Goal: Information Seeking & Learning: Learn about a topic

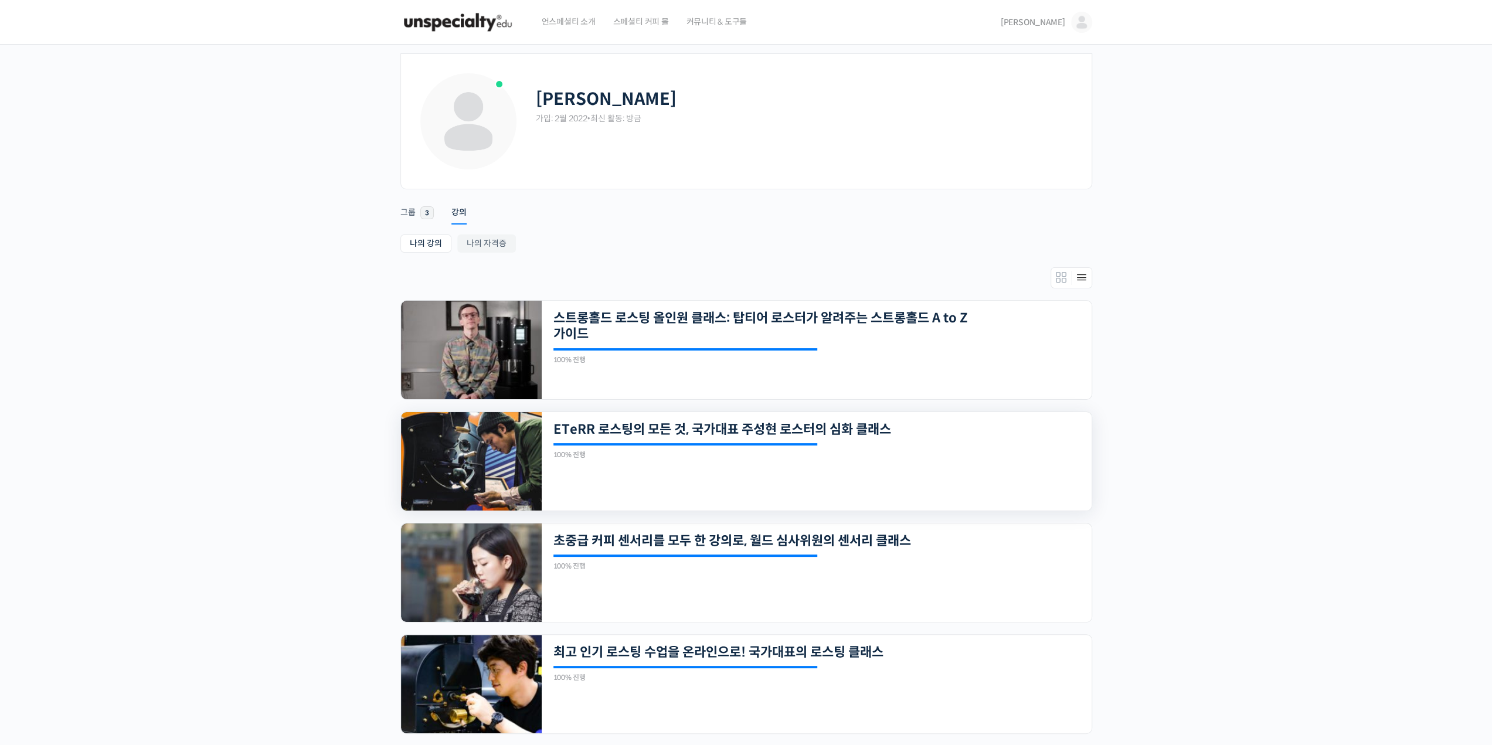
click at [477, 467] on img at bounding box center [471, 461] width 141 height 99
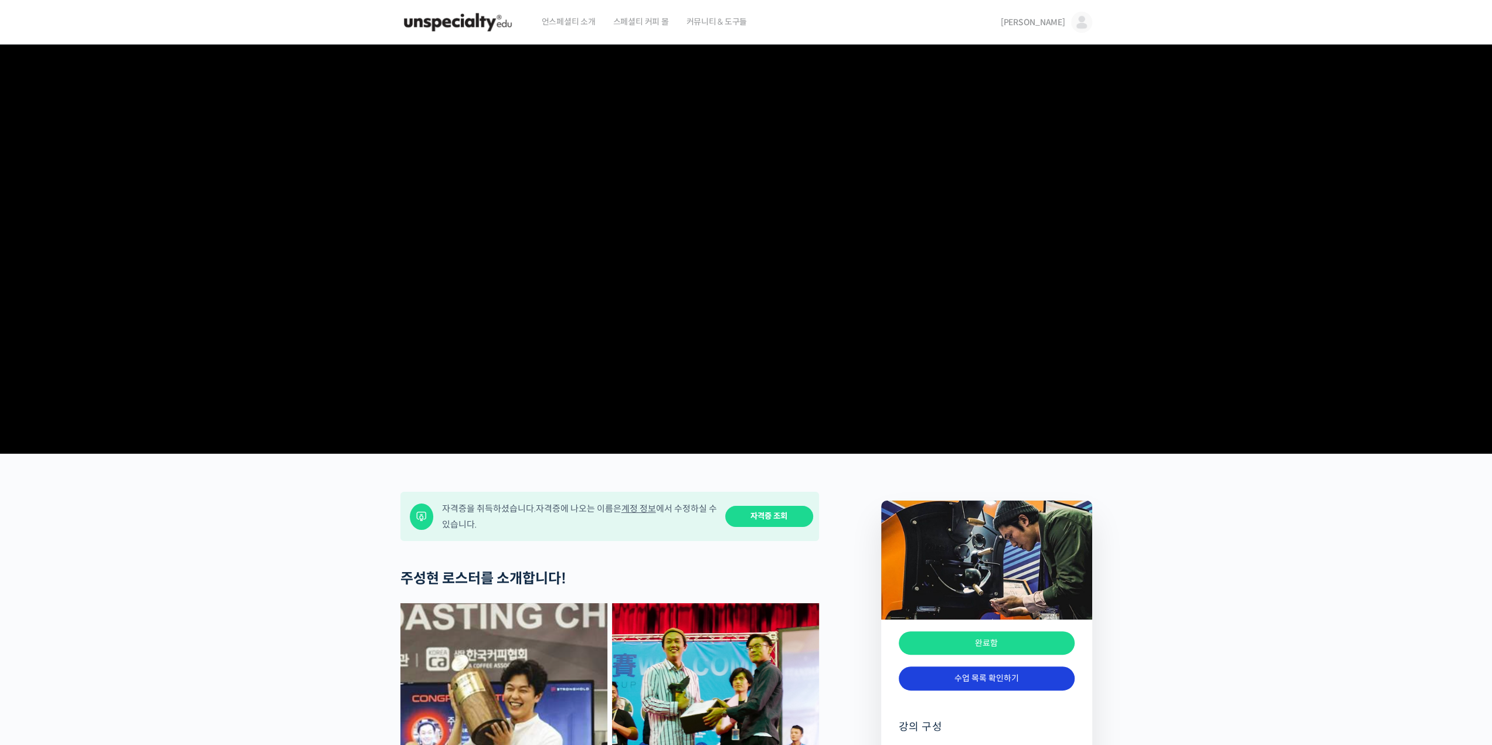
click at [977, 691] on link "수업 목록 확인하기" at bounding box center [987, 679] width 176 height 24
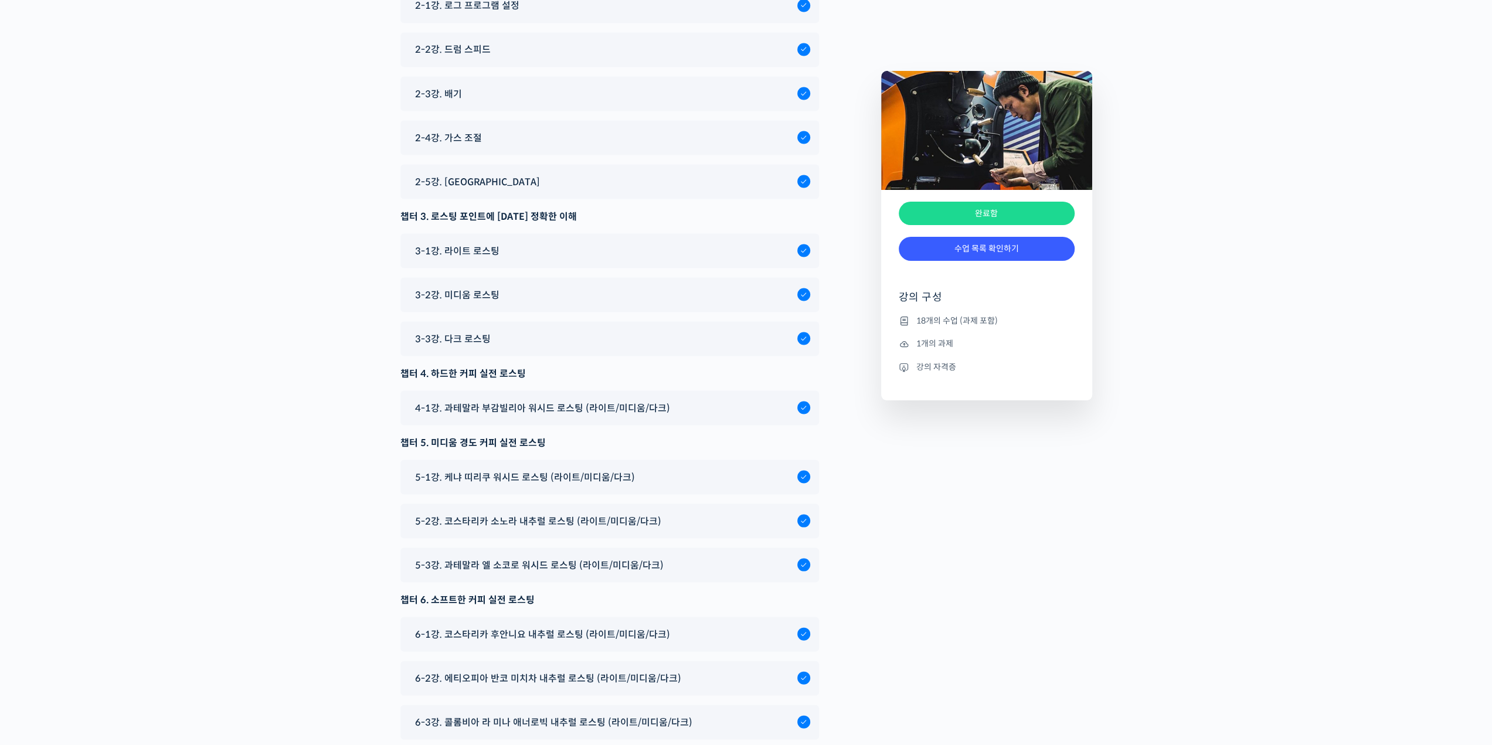
scroll to position [6589, 0]
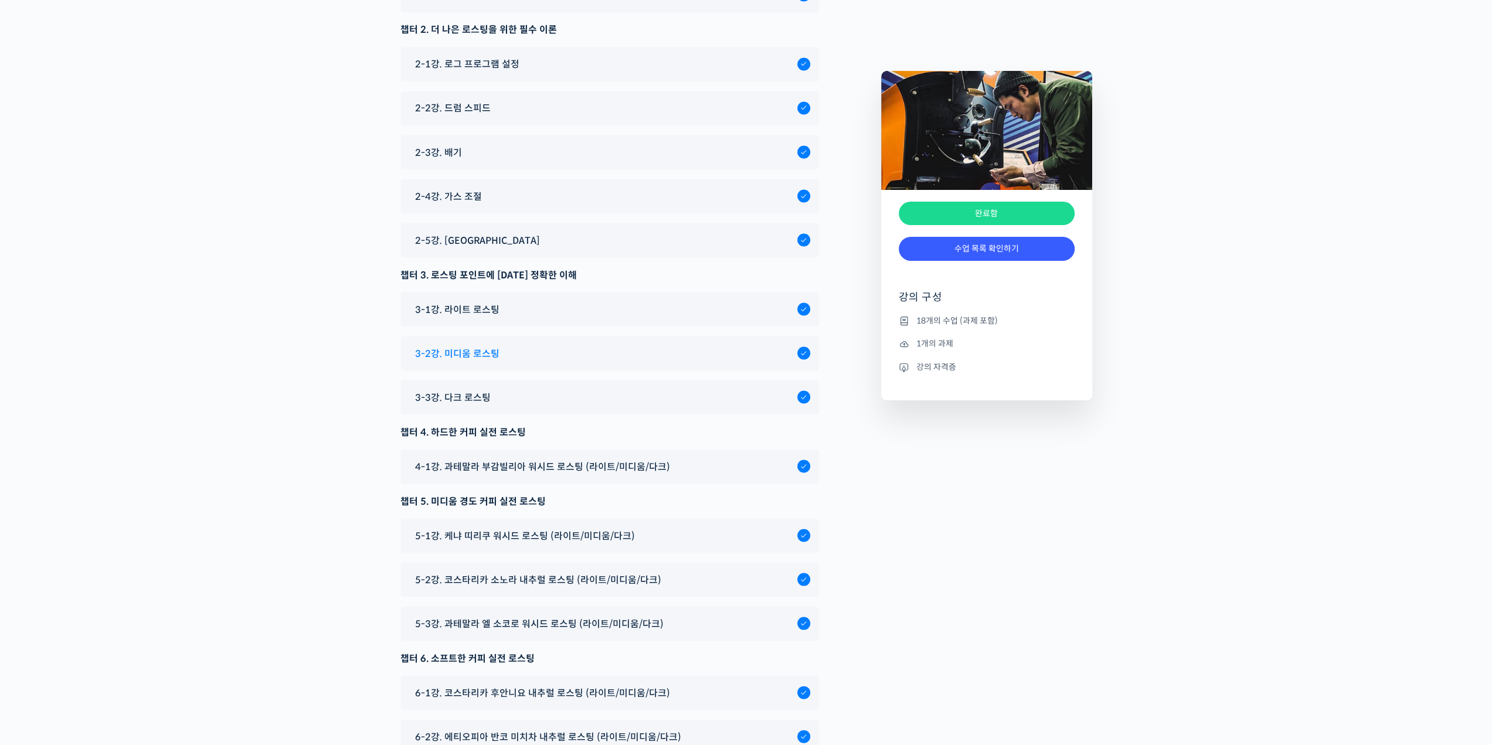
click at [553, 366] on div "3-2강. 미디움 로스팅" at bounding box center [609, 353] width 419 height 35
click at [553, 361] on div "3-2강. 미디움 로스팅" at bounding box center [603, 353] width 388 height 16
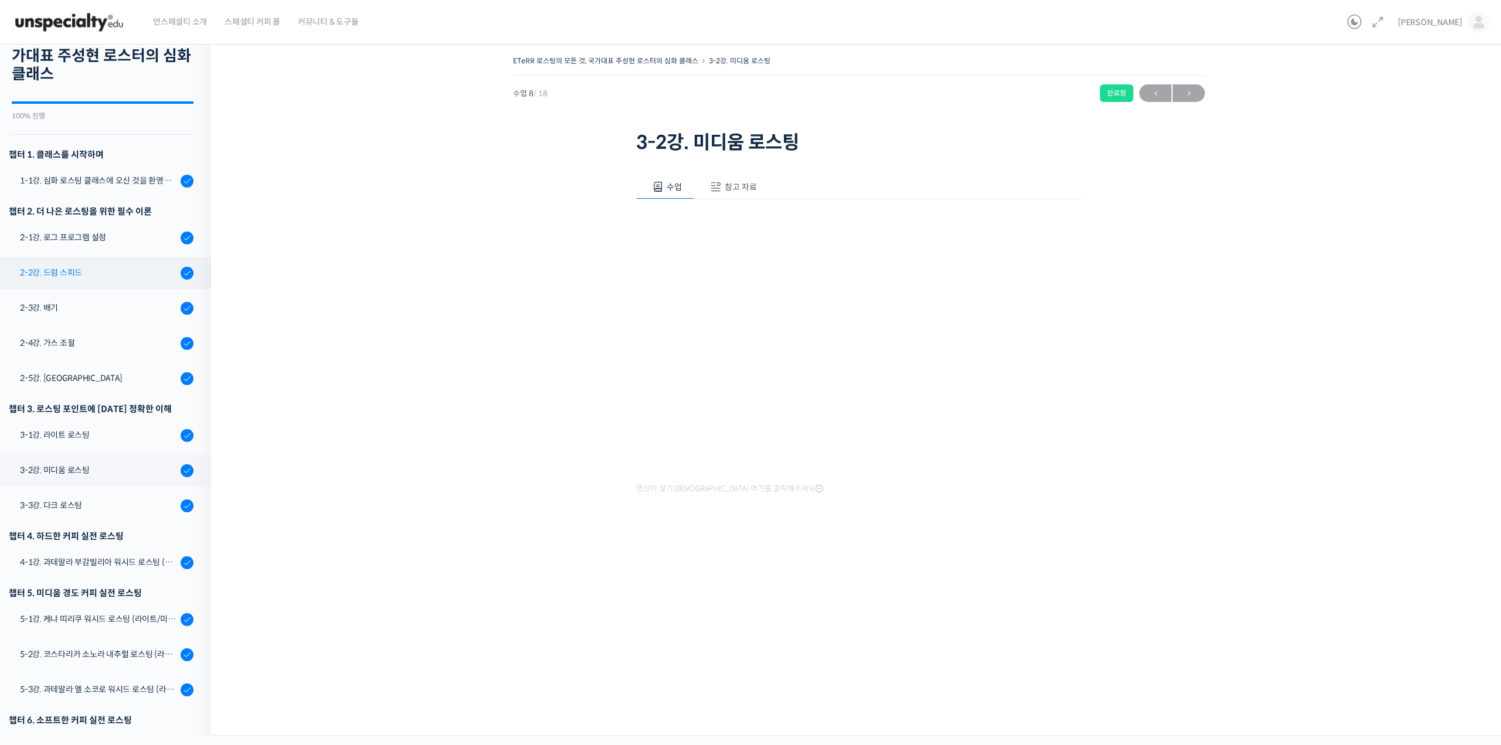
scroll to position [32, 0]
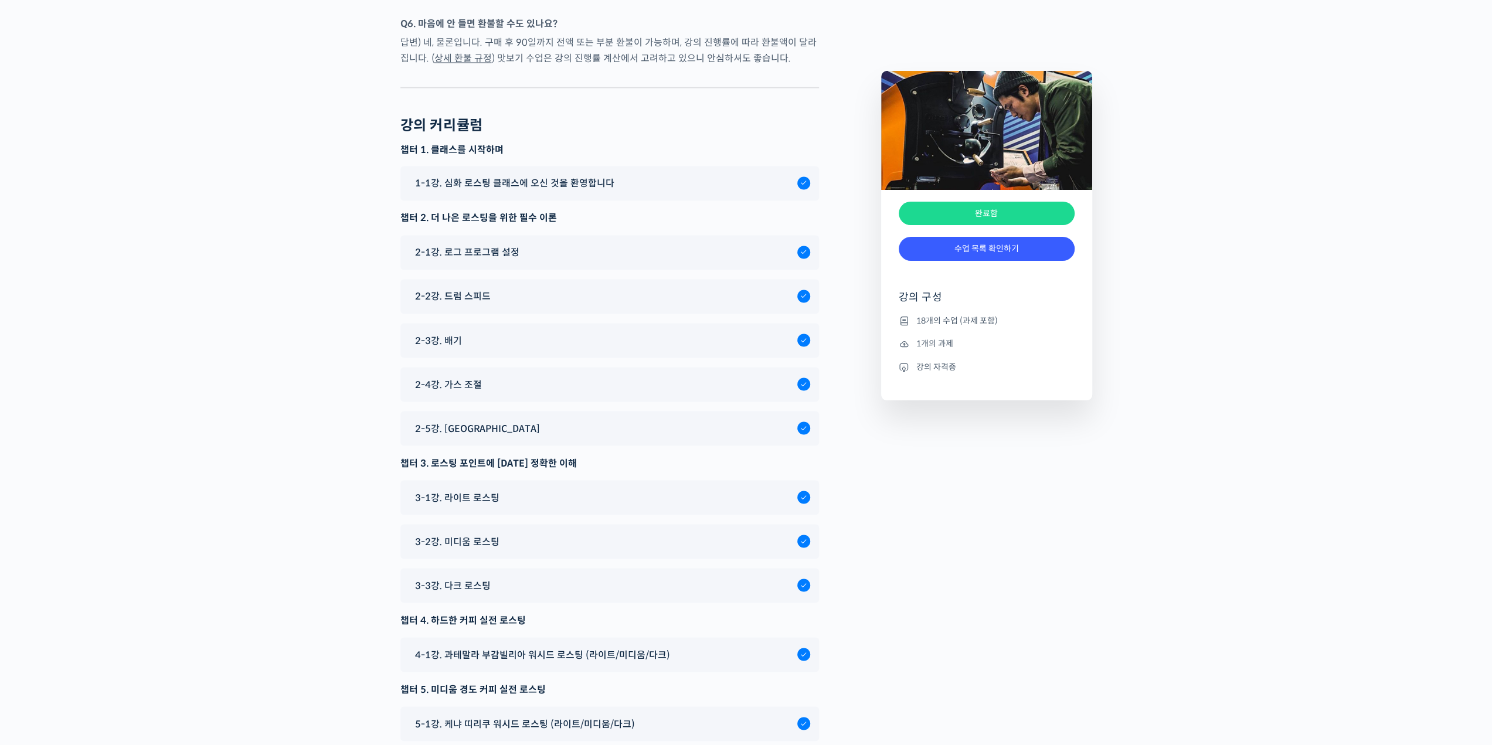
scroll to position [6355, 0]
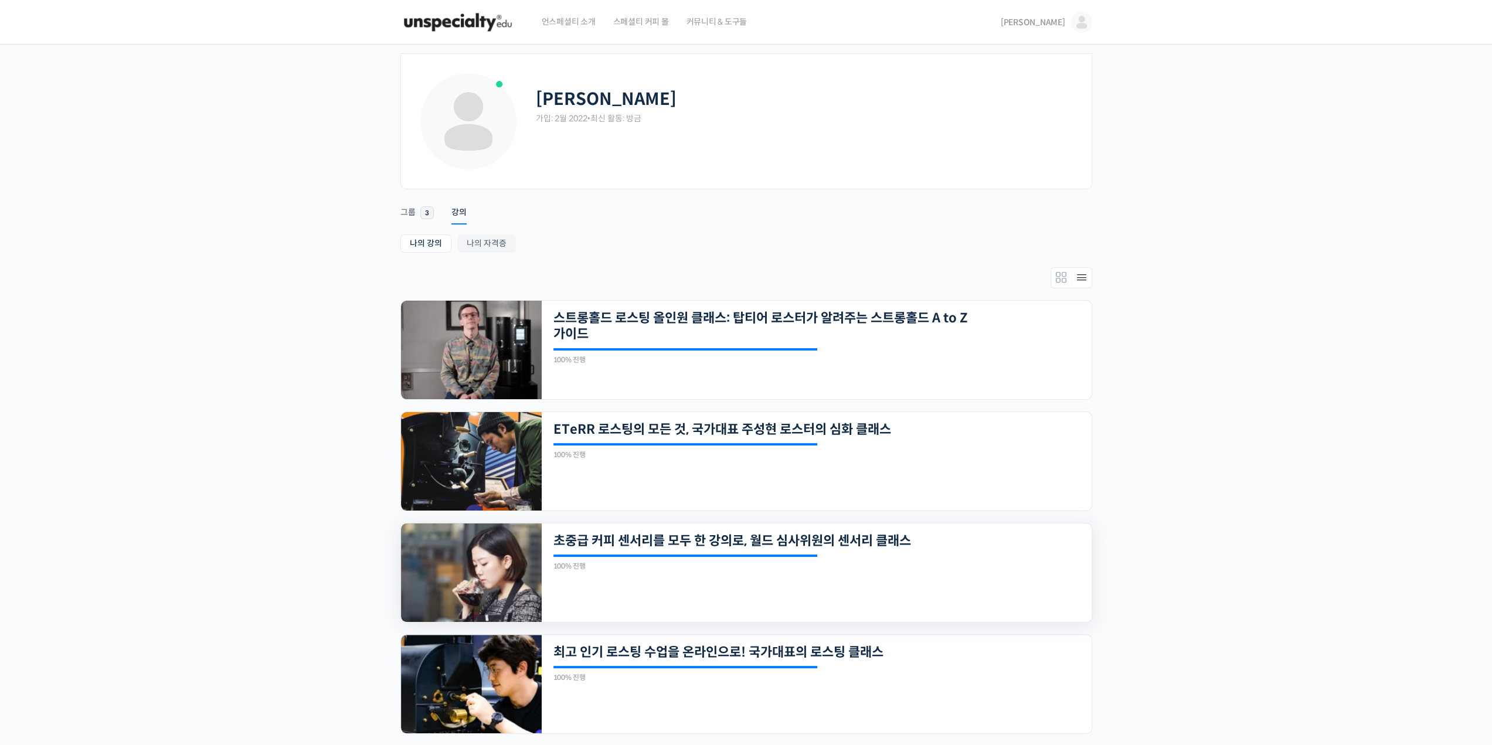
scroll to position [149, 0]
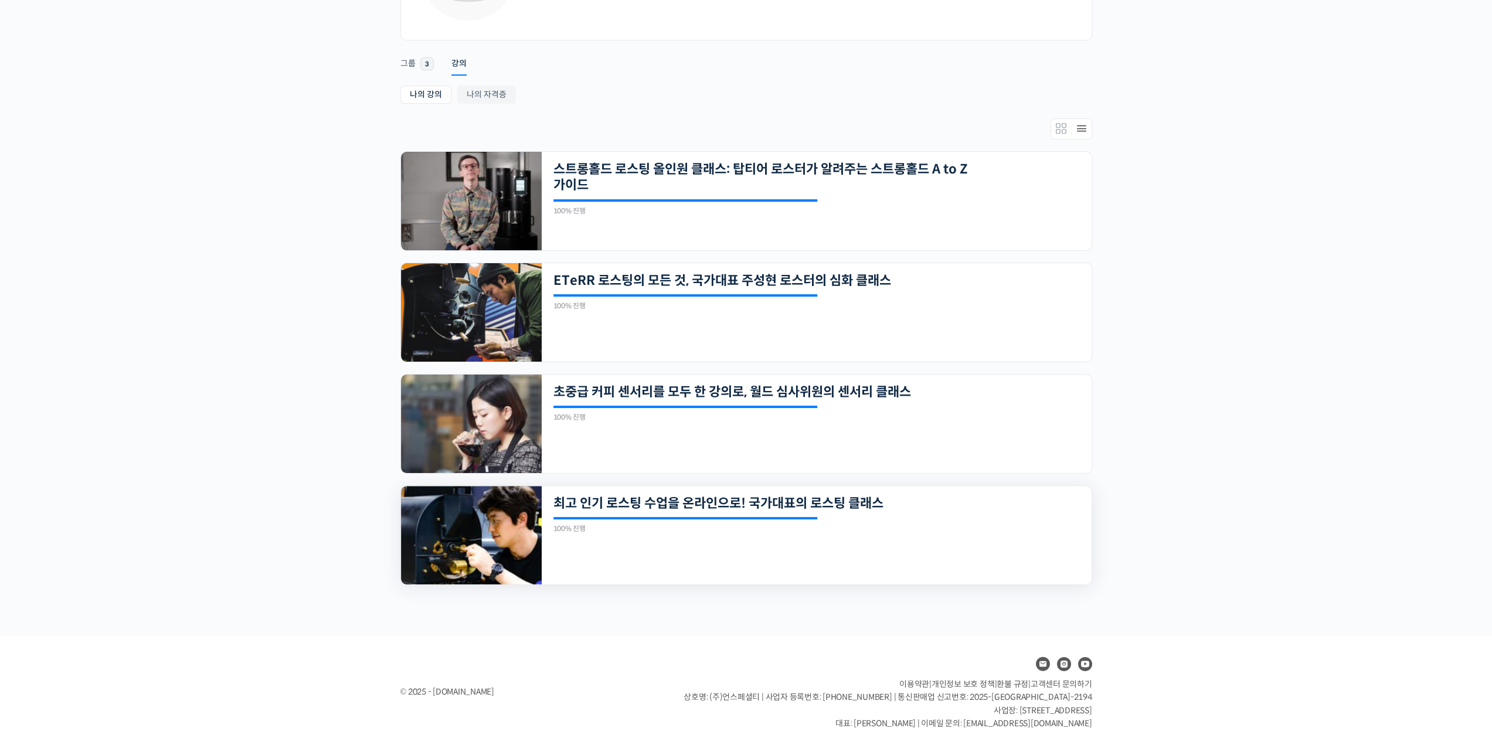
click at [505, 576] on img at bounding box center [471, 535] width 141 height 99
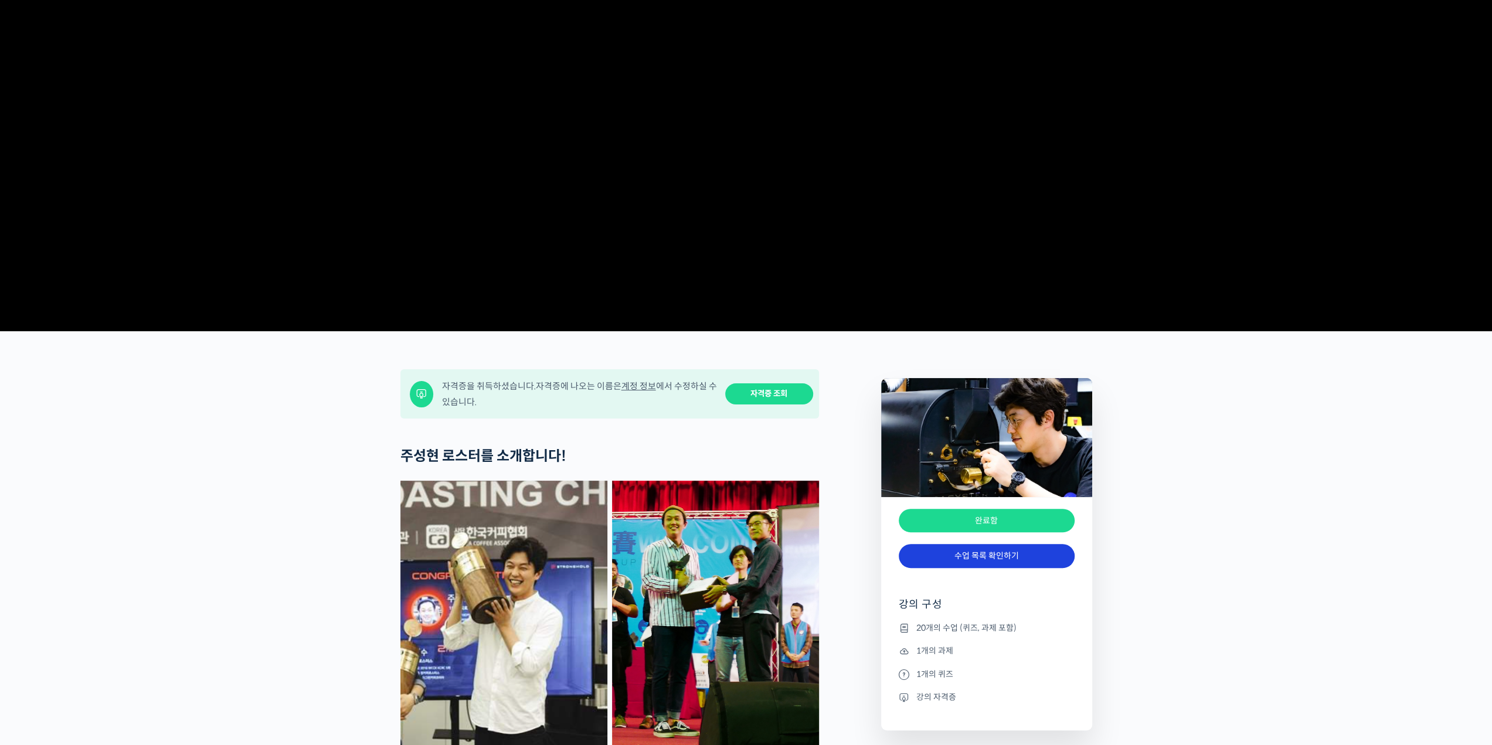
click at [991, 544] on link "수업 목록 확인하기" at bounding box center [987, 556] width 176 height 24
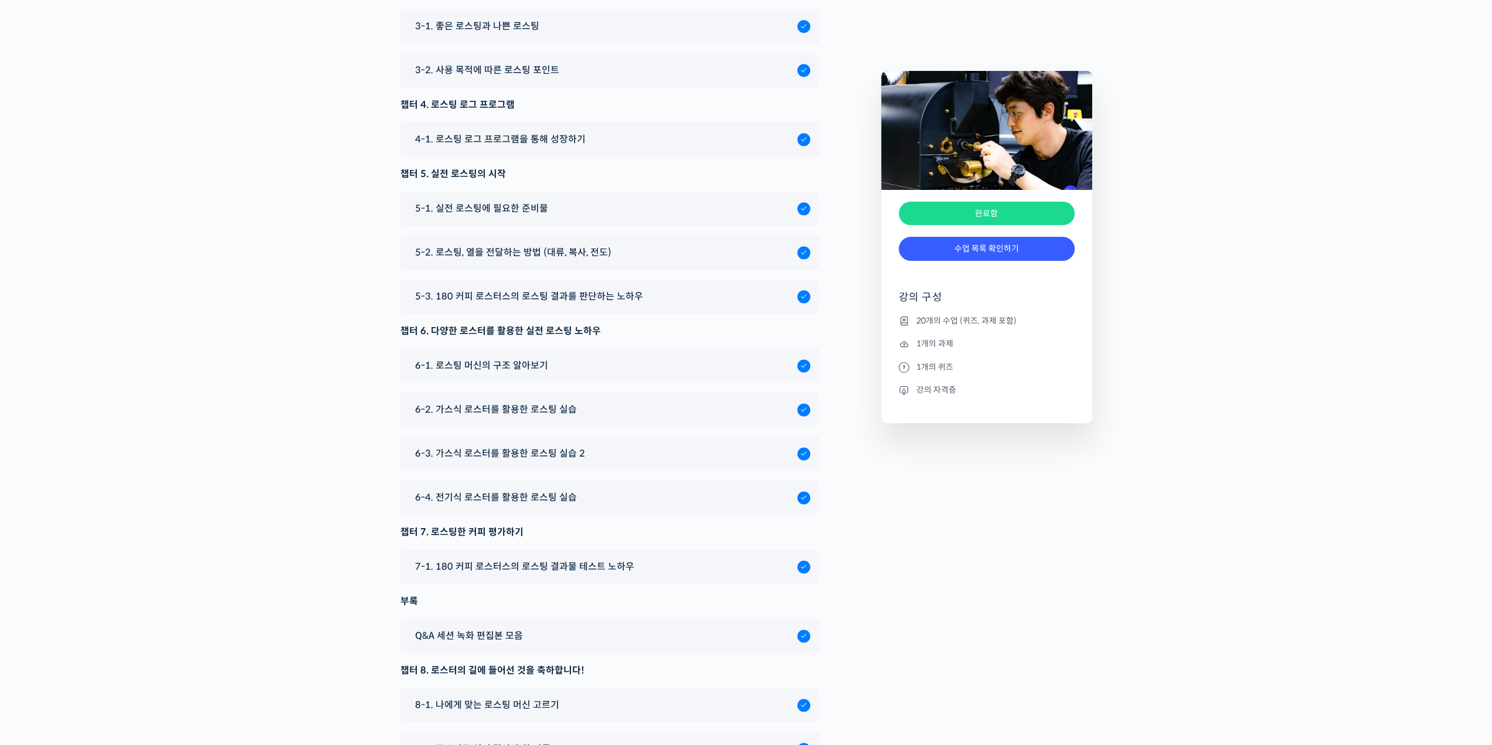
scroll to position [6053, 0]
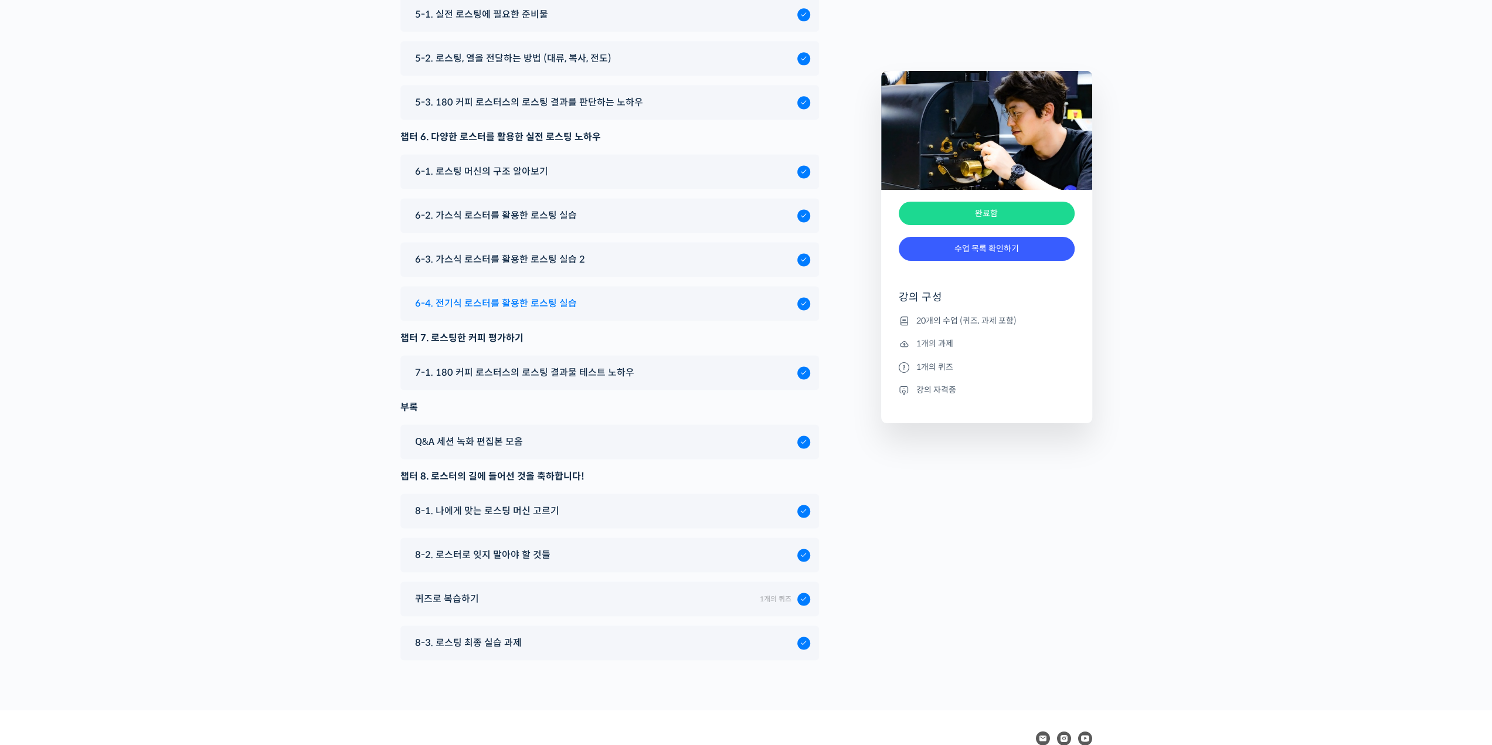
click at [736, 321] on div "6-4. 전기식 로스터를 활용한 로스팅 실습" at bounding box center [609, 303] width 419 height 35
click at [672, 311] on div "6-4. 전기식 로스터를 활용한 로스팅 실습" at bounding box center [603, 304] width 388 height 16
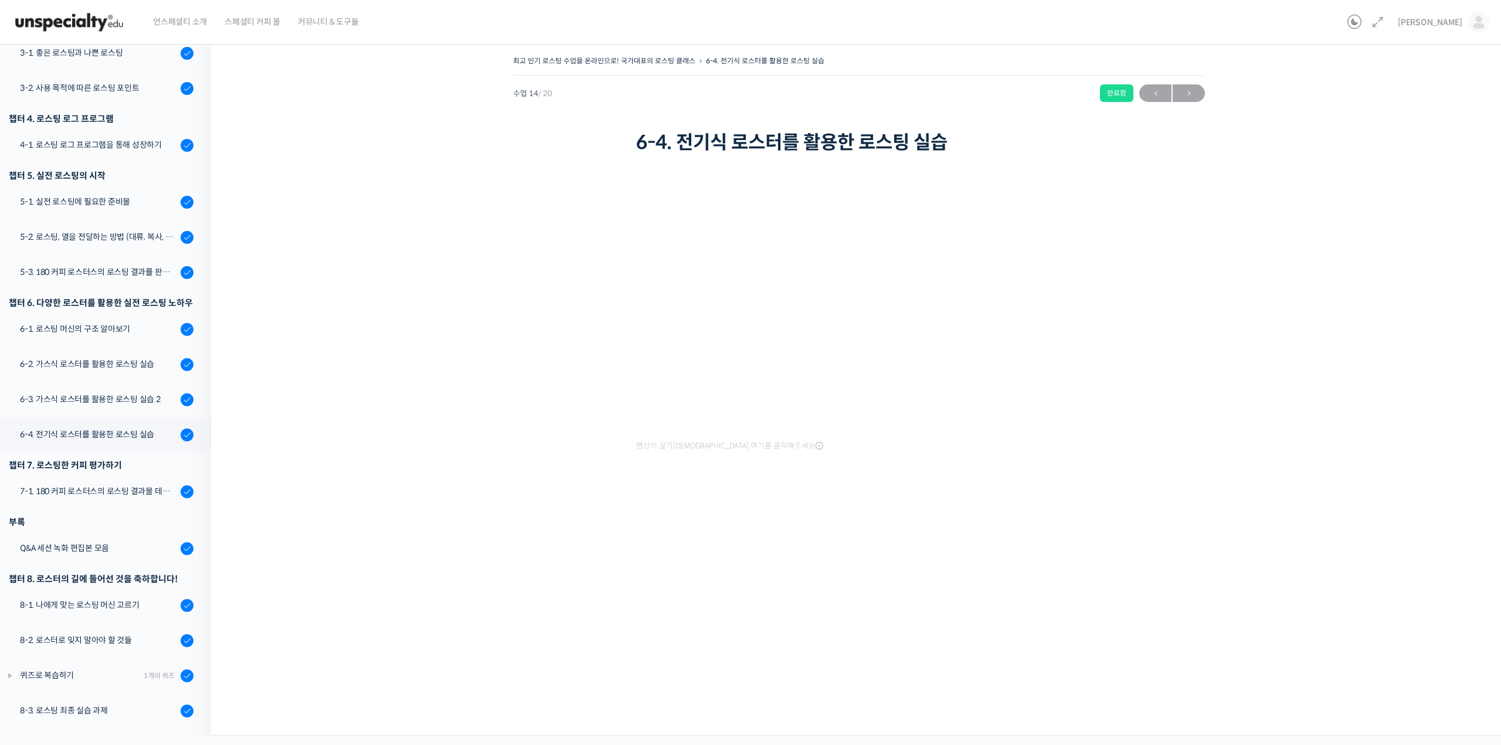
scroll to position [263, 0]
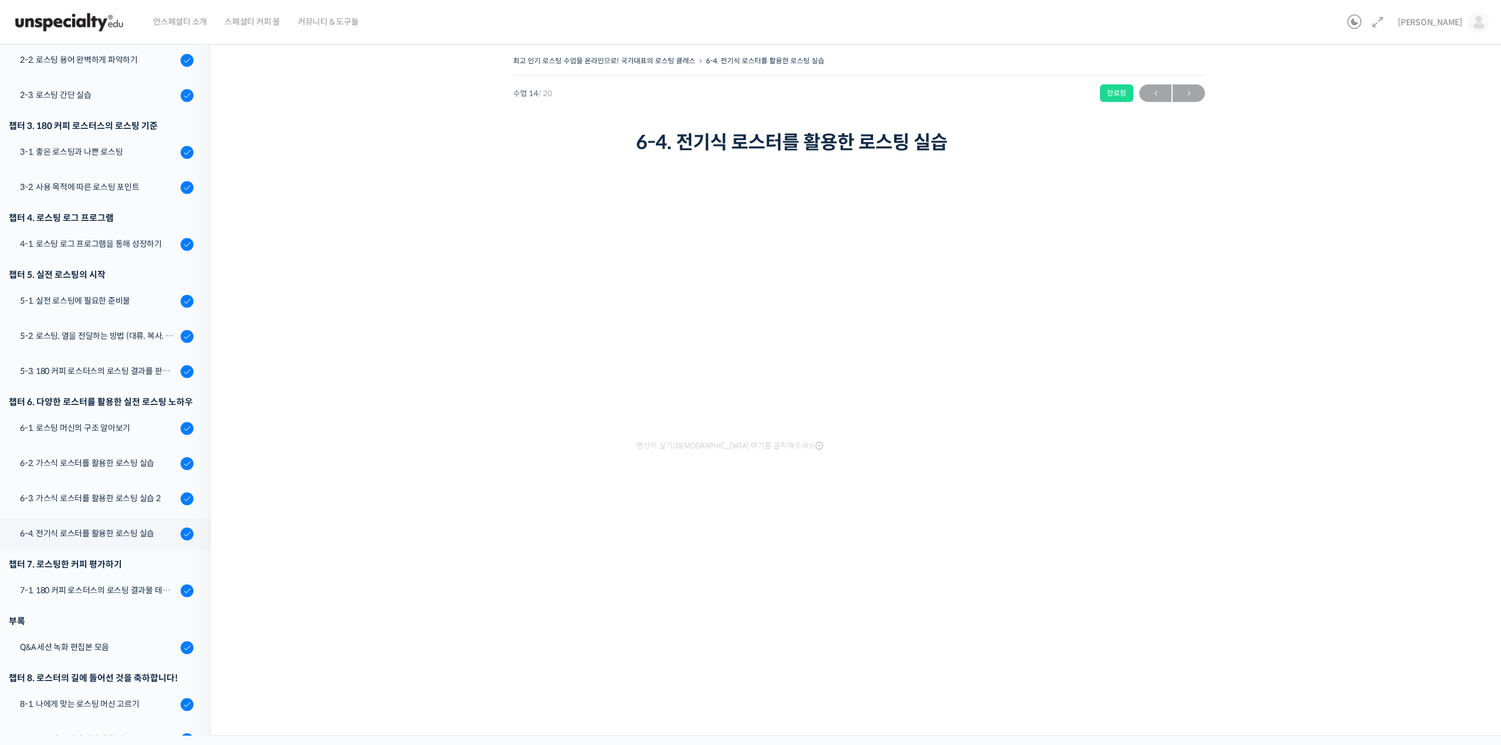
click at [557, 383] on div "최고 인기 로스팅 수업을 온라인으로! 국가대표의 로스팅 클래스 6-4. 전기식 로스터를 활용한 로스팅 실습 완료함 수업 14 / 20 완료함 …" at bounding box center [859, 281] width 1179 height 456
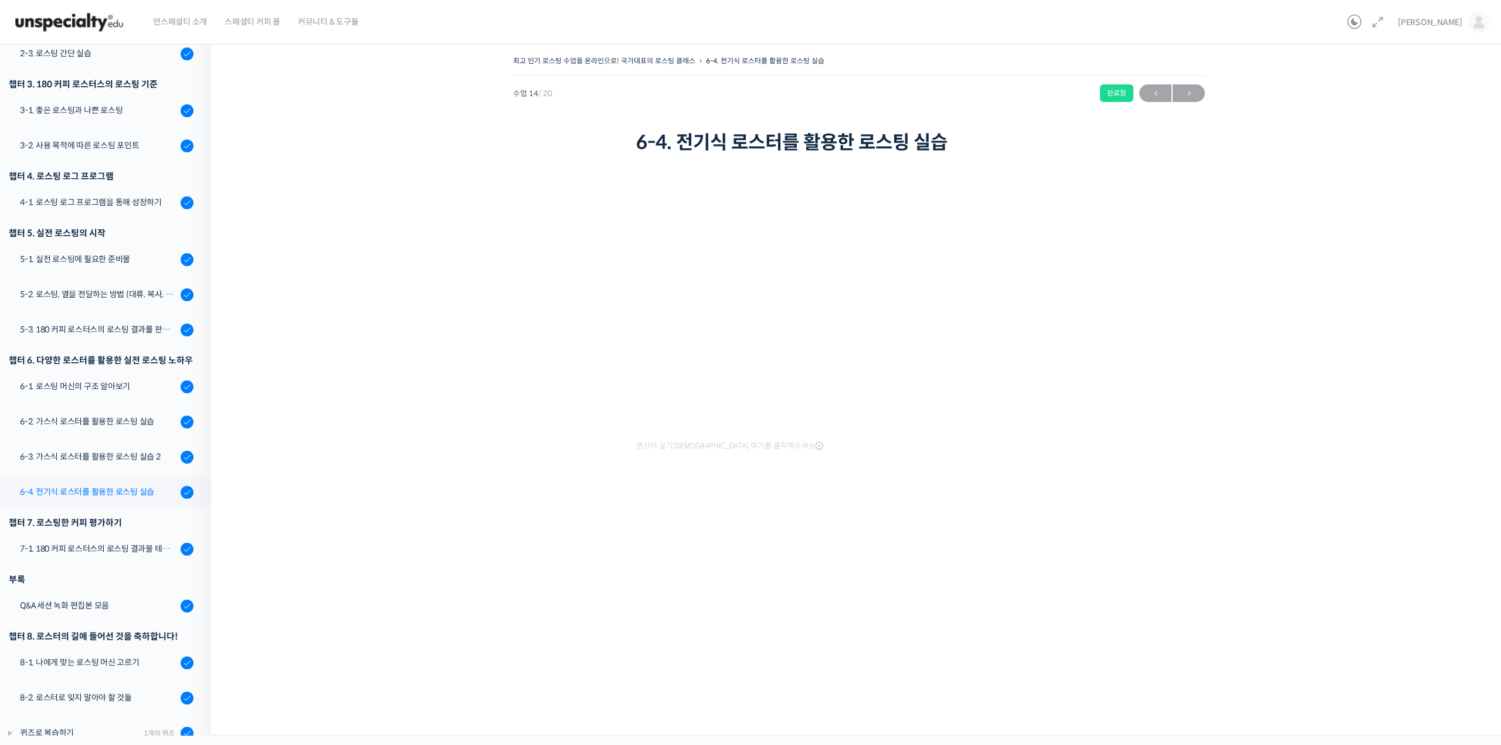
scroll to position [362, 0]
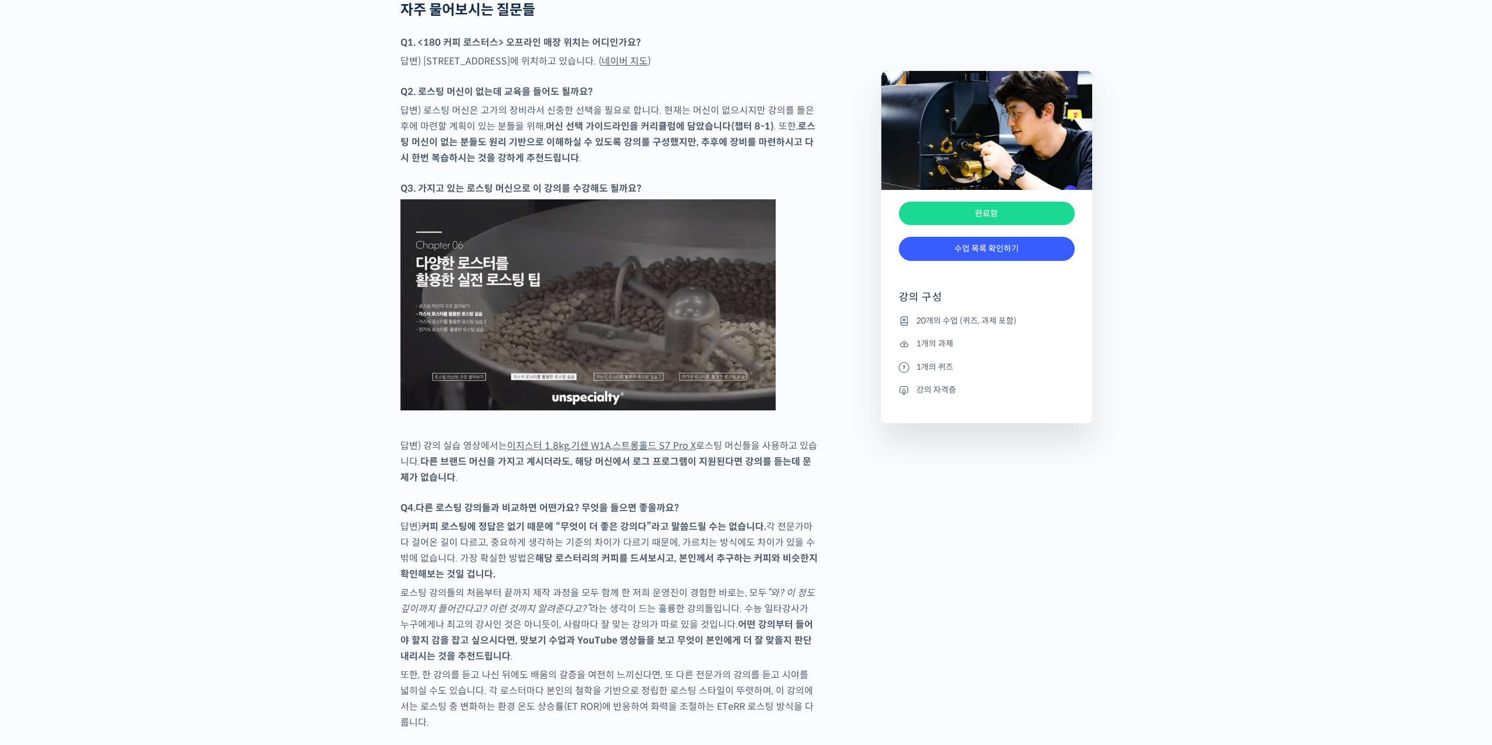
scroll to position [123, 0]
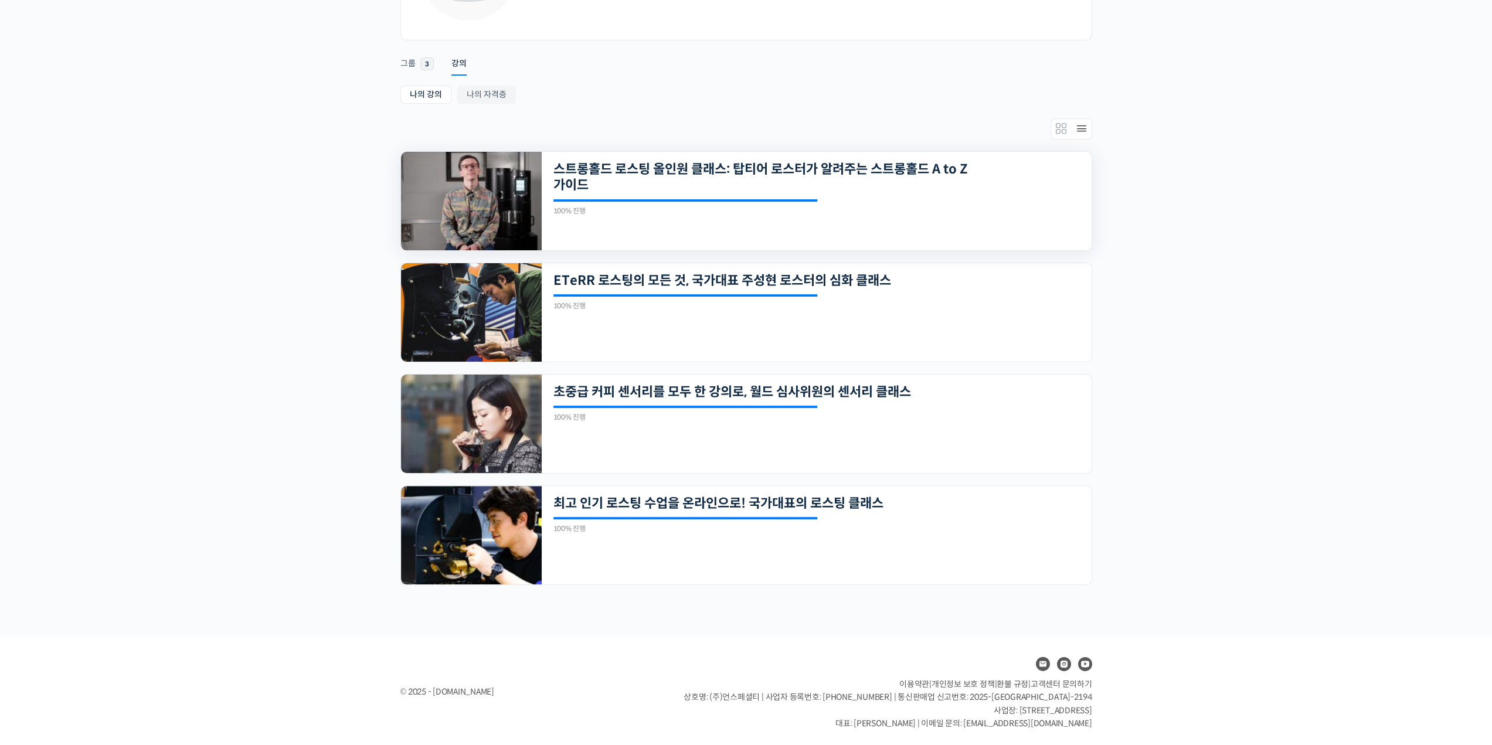
click at [467, 211] on img at bounding box center [471, 201] width 141 height 99
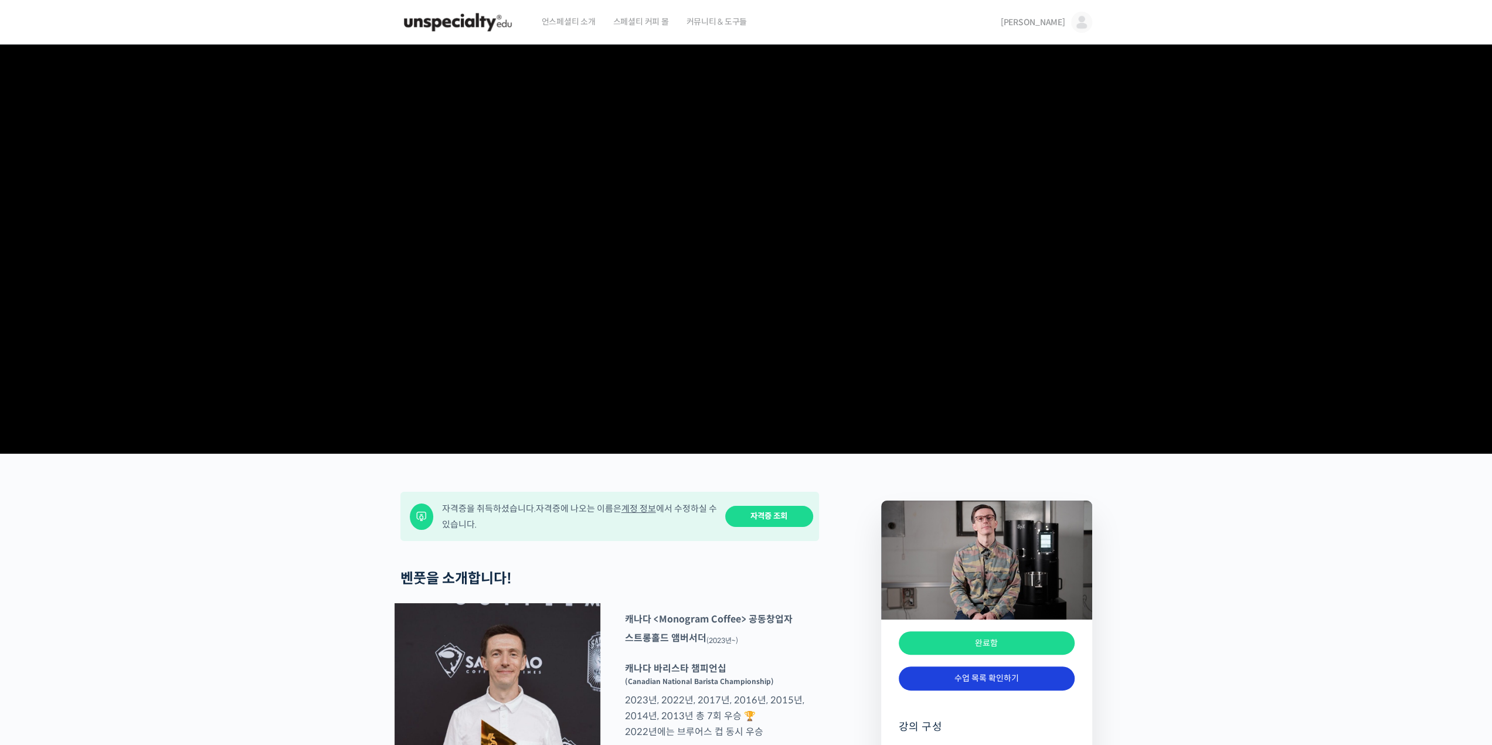
click at [1009, 691] on link "수업 목록 확인하기" at bounding box center [987, 679] width 176 height 24
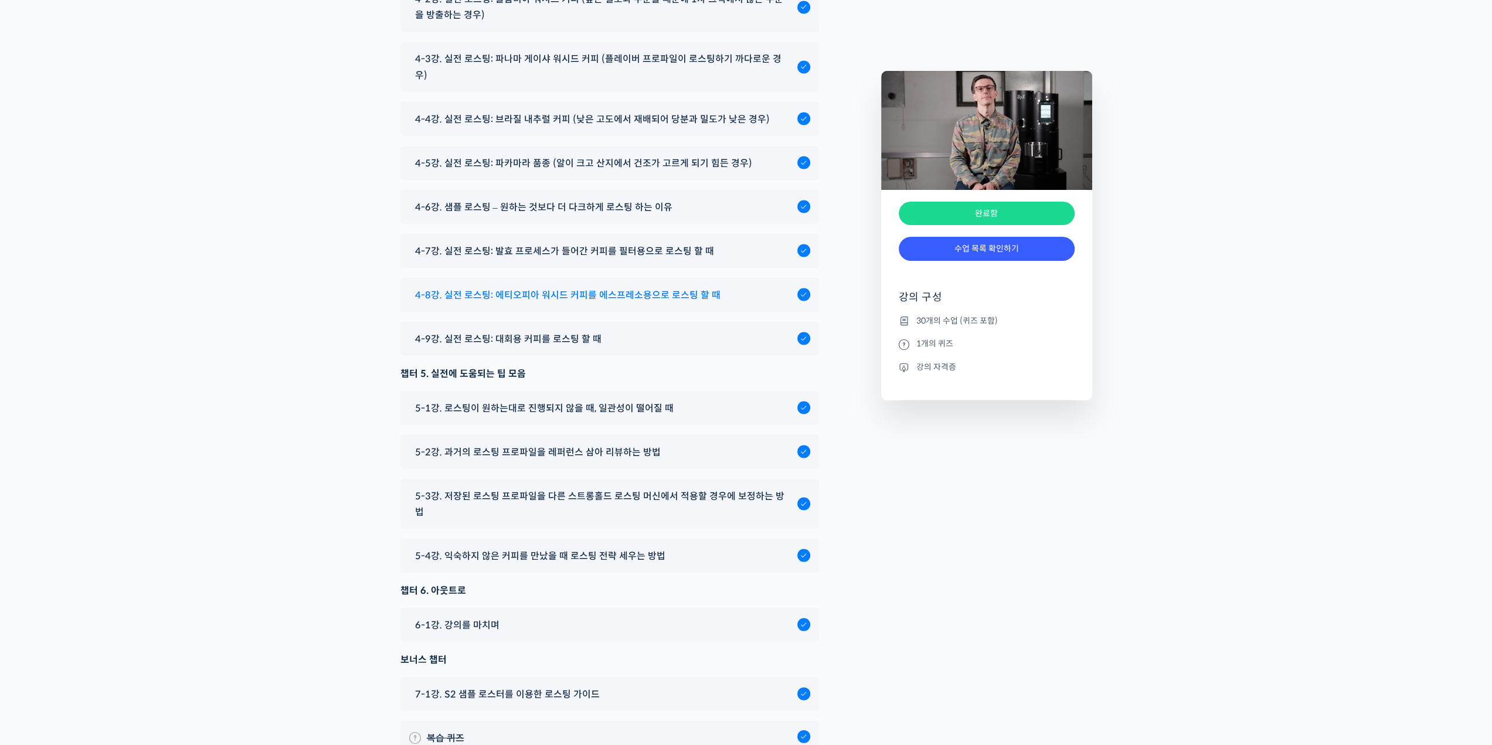
scroll to position [6648, 0]
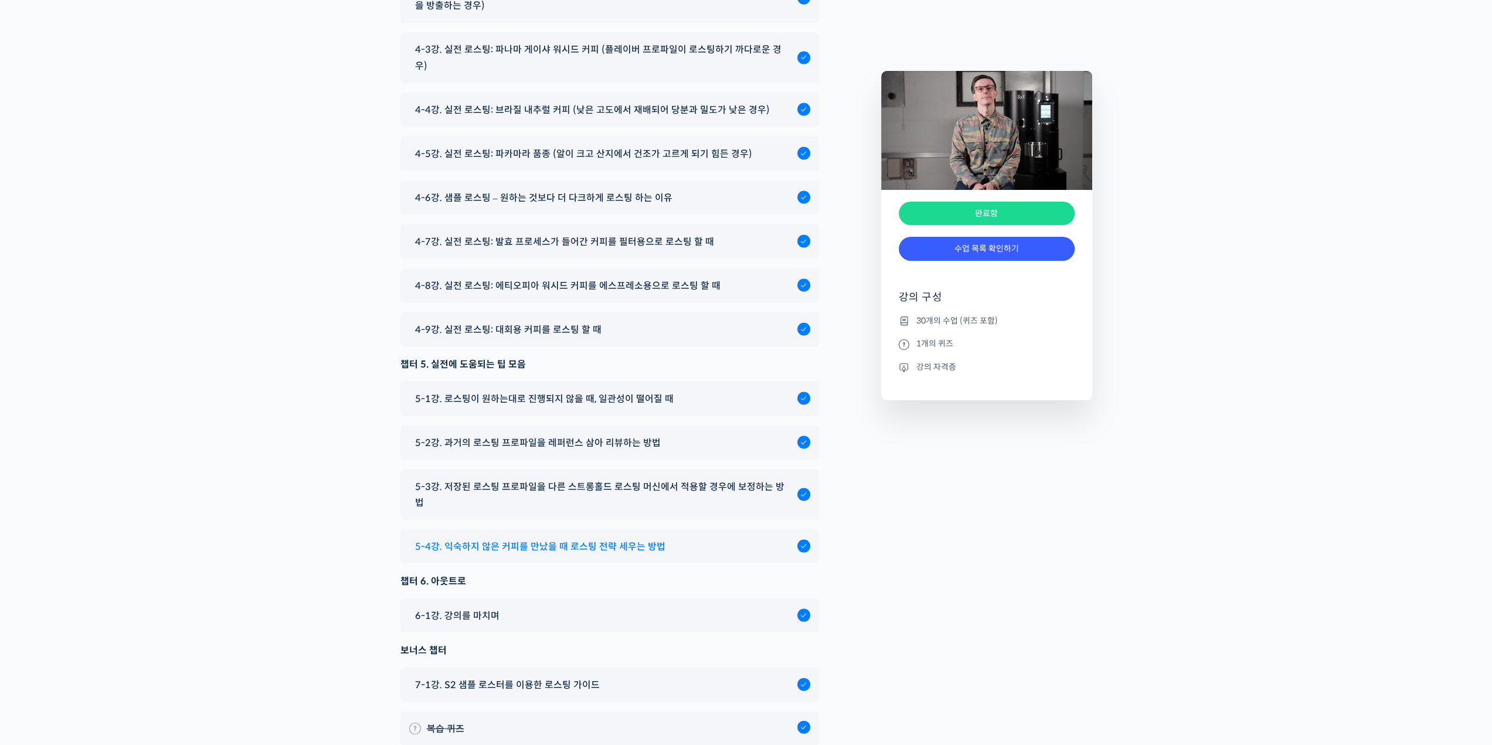
click at [692, 546] on div "5-4강. 익숙하지 않은 커피를 만났을 때 로스팅 전략 세우는 방법" at bounding box center [603, 546] width 388 height 16
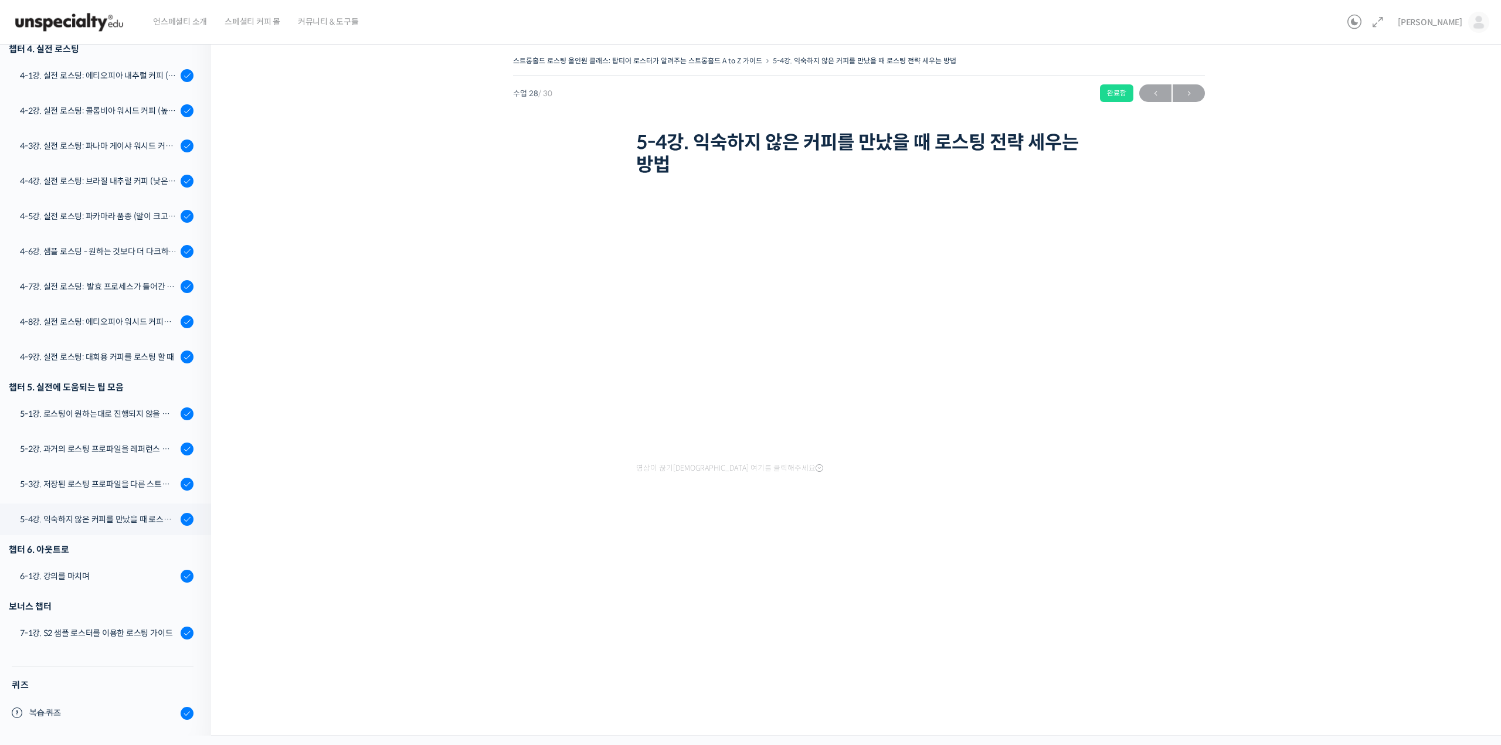
scroll to position [668, 0]
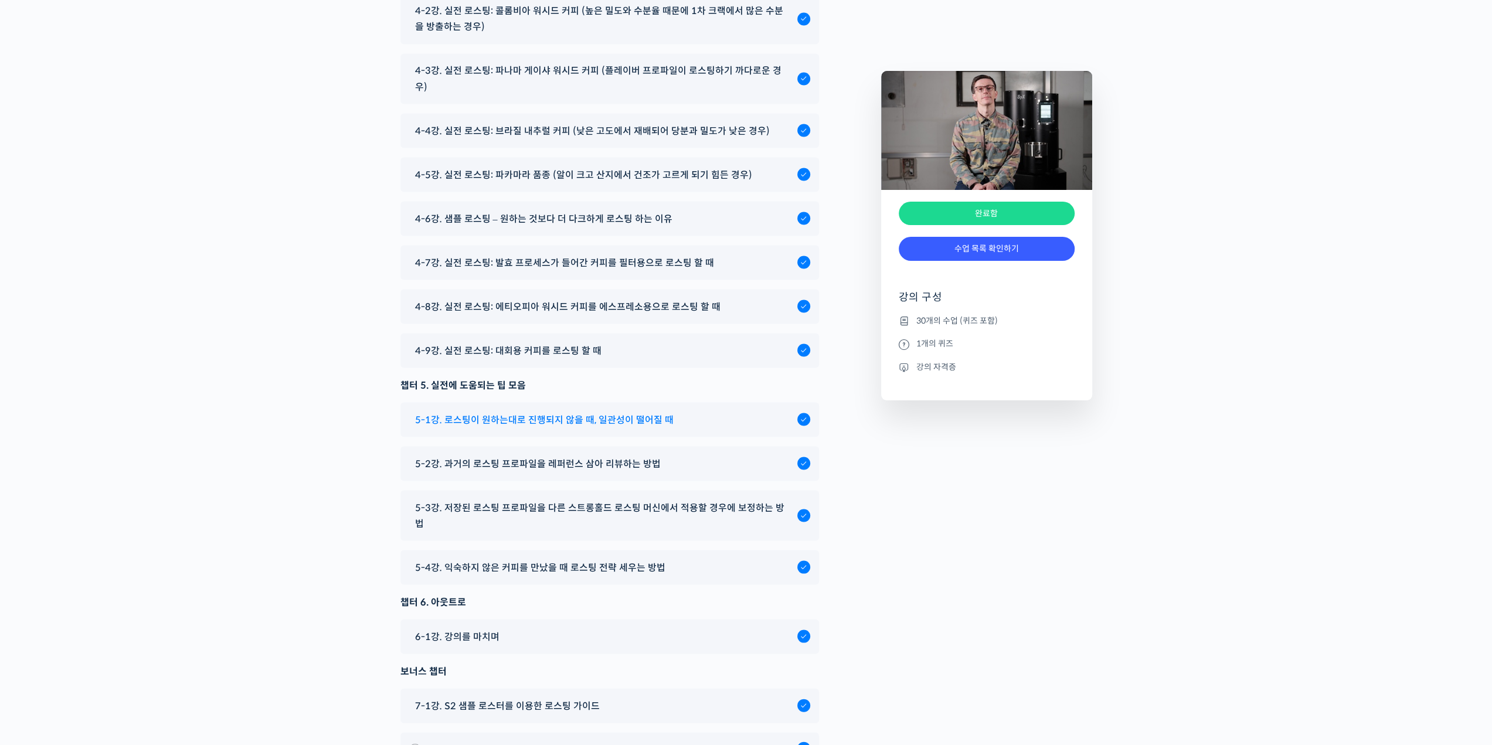
scroll to position [6569, 0]
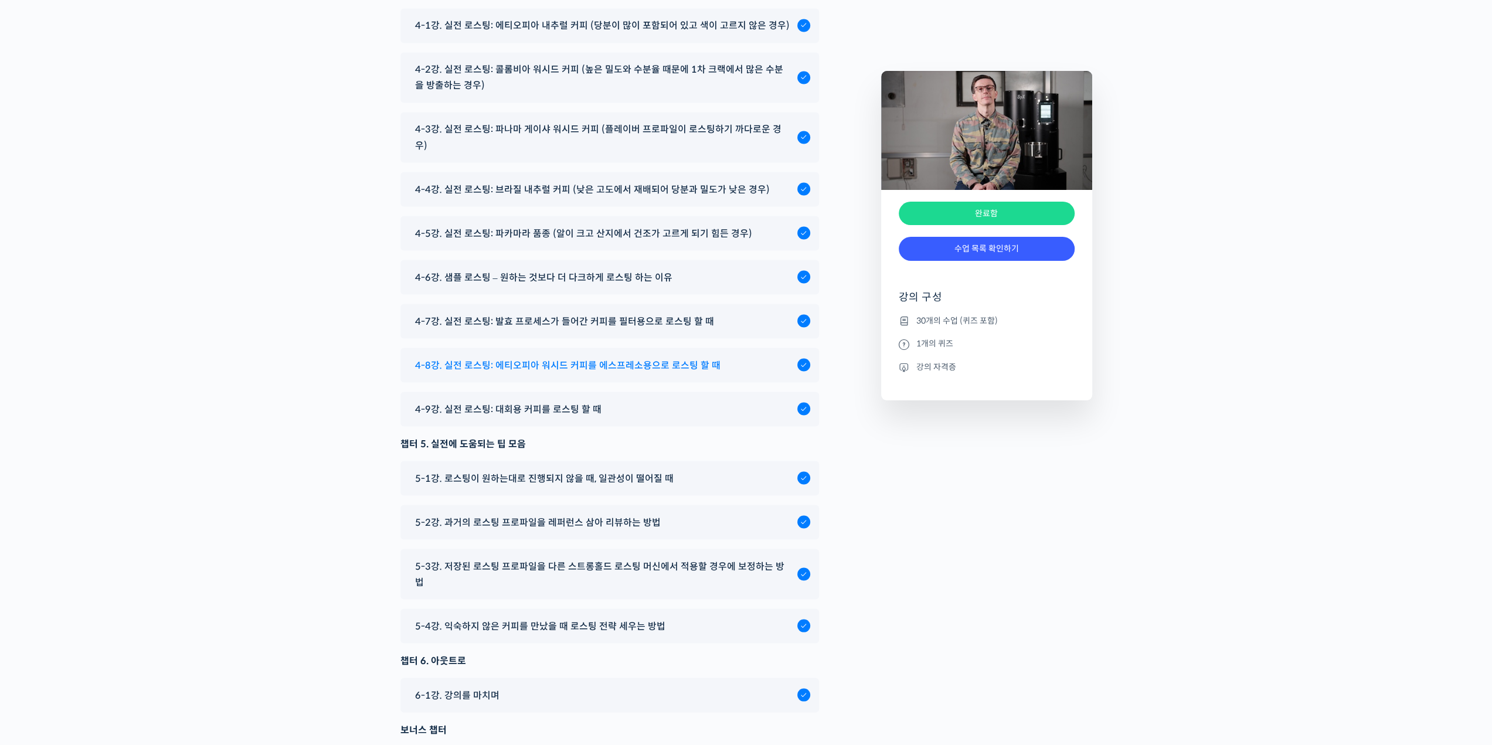
click at [735, 373] on div "4-8강. 실전 로스팅: 에티오피아 워시드 커피를 에스프레소용으로 로스팅 할 때" at bounding box center [603, 365] width 388 height 16
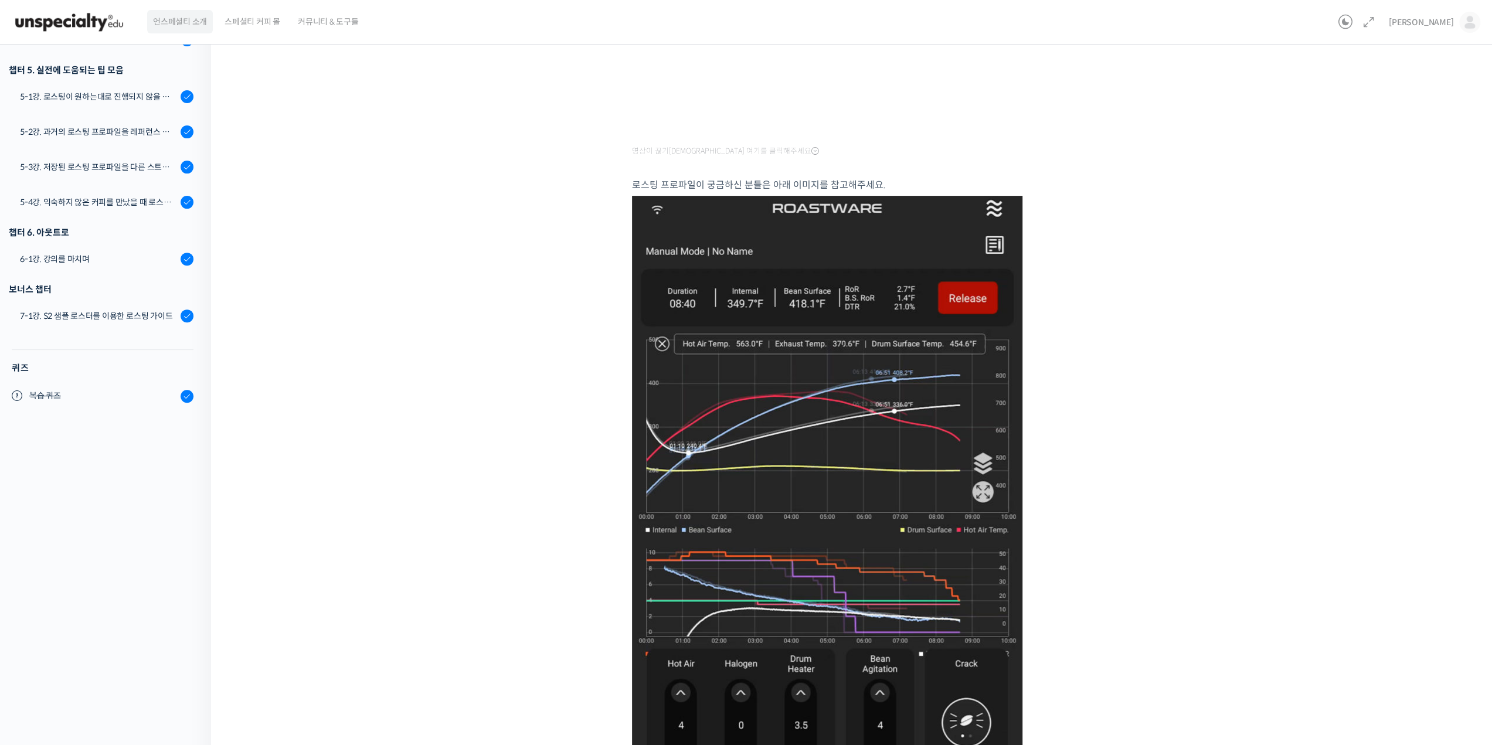
scroll to position [445, 0]
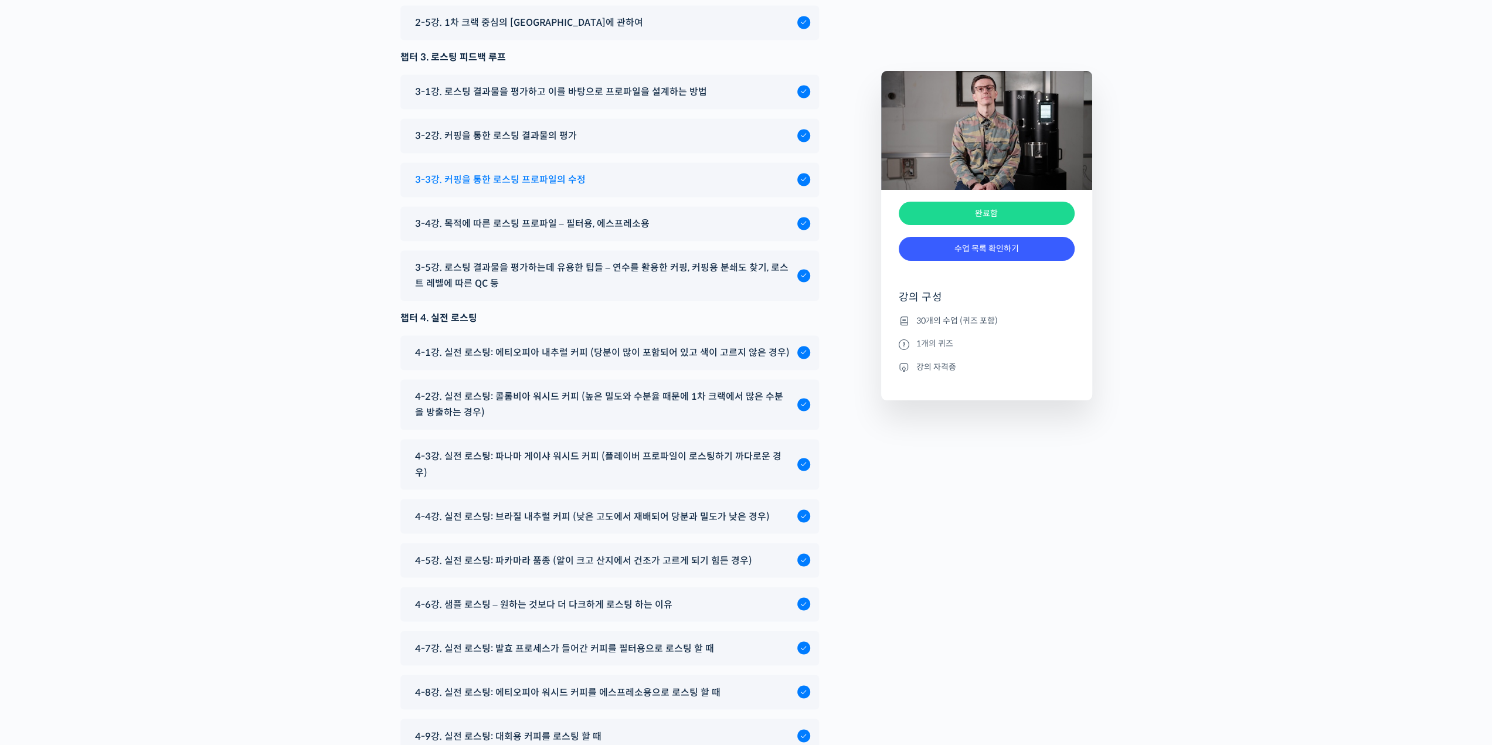
scroll to position [6158, 0]
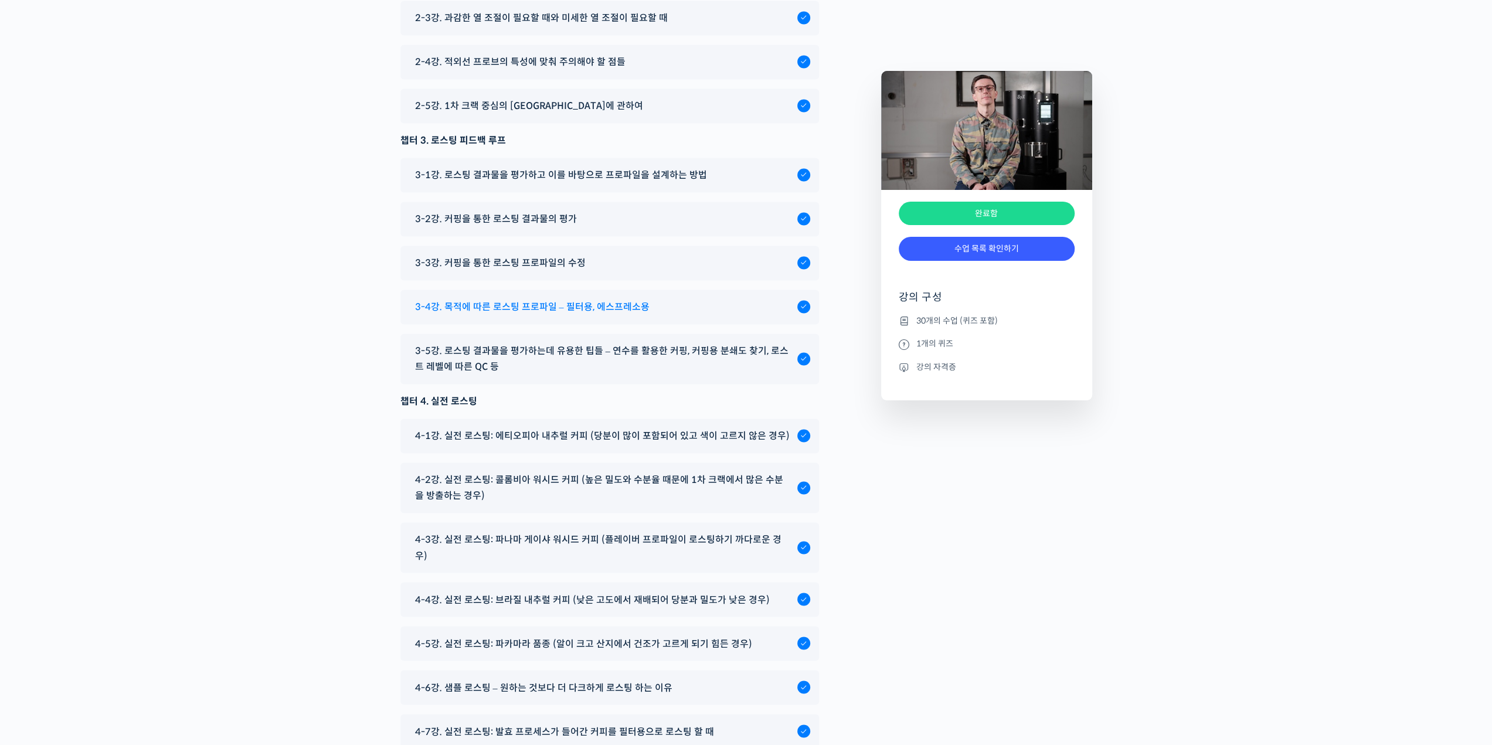
click at [677, 315] on div "3-4강. 목적에 따른 로스팅 프로파일 – 필터용, 에스프레소용" at bounding box center [603, 307] width 388 height 16
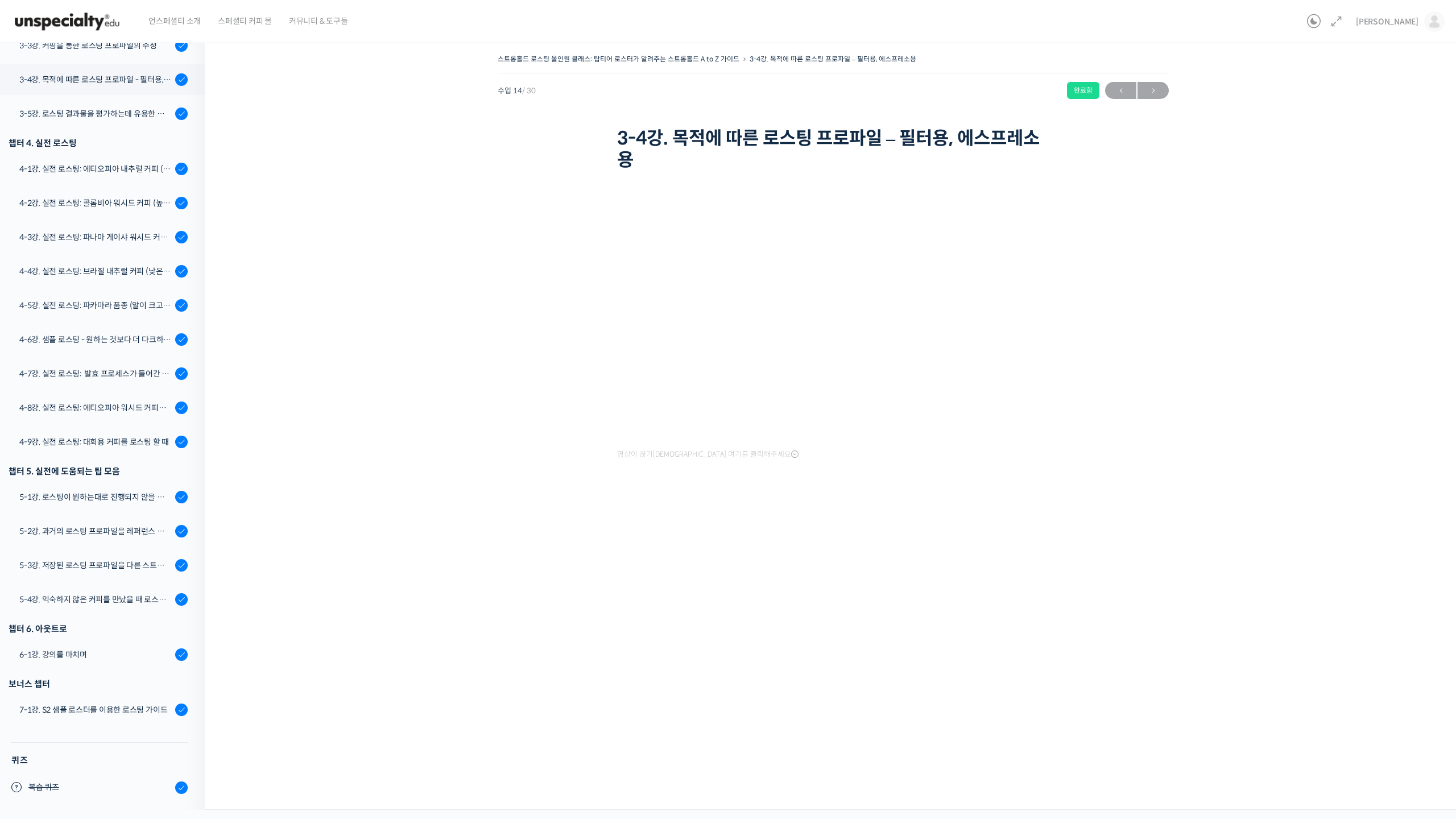
scroll to position [648, 0]
